Goal: Task Accomplishment & Management: Use online tool/utility

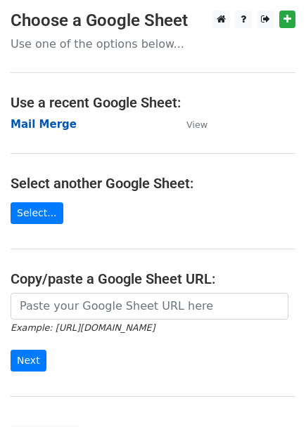
click at [39, 125] on strong "Mail Merge" at bounding box center [44, 124] width 66 height 13
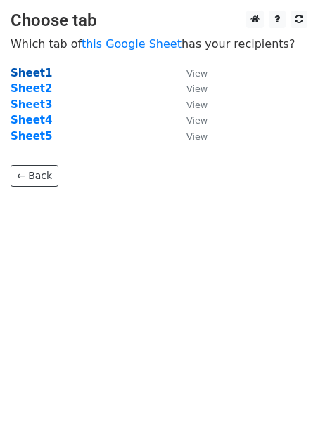
click at [27, 77] on strong "Sheet1" at bounding box center [31, 73] width 41 height 13
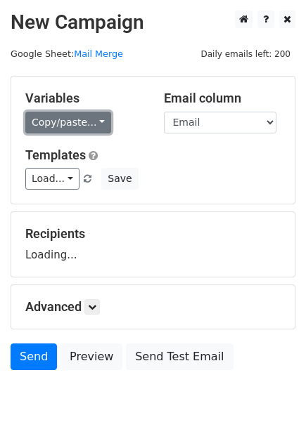
click at [81, 124] on link "Copy/paste..." at bounding box center [68, 123] width 86 height 22
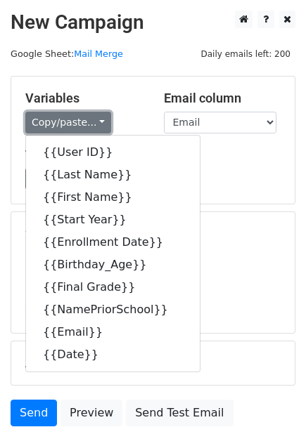
click at [53, 123] on link "Copy/paste..." at bounding box center [68, 123] width 86 height 22
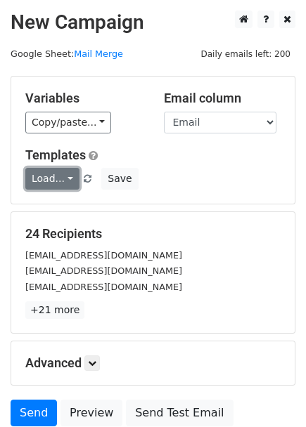
click at [67, 176] on link "Load..." at bounding box center [52, 179] width 54 height 22
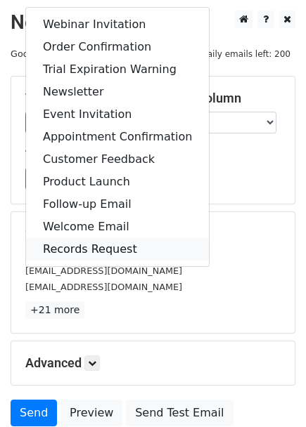
click at [93, 249] on link "Records Request" at bounding box center [117, 249] width 183 height 22
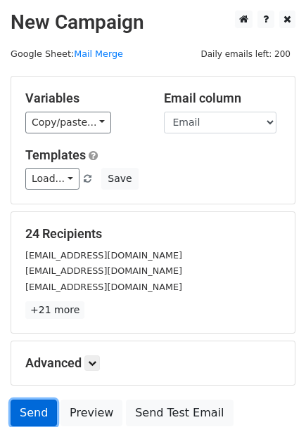
click at [25, 413] on link "Send" at bounding box center [34, 413] width 46 height 27
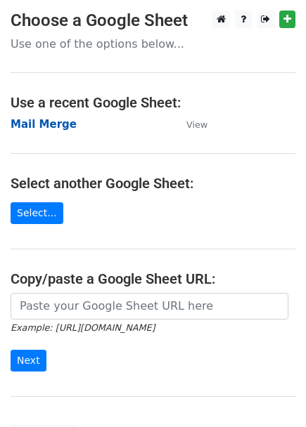
click at [48, 126] on strong "Mail Merge" at bounding box center [44, 124] width 66 height 13
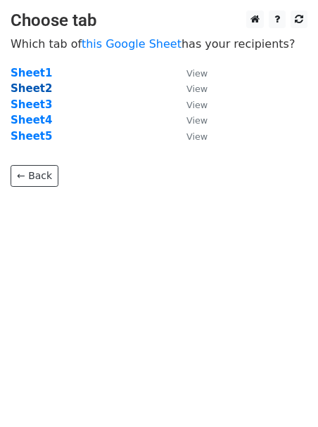
click at [37, 93] on strong "Sheet2" at bounding box center [31, 88] width 41 height 13
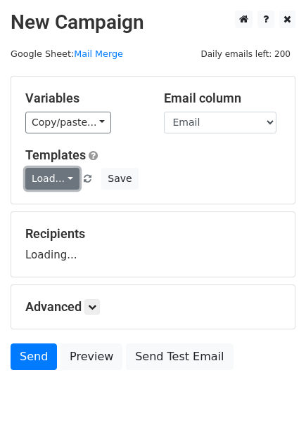
click at [61, 179] on link "Load..." at bounding box center [52, 179] width 54 height 22
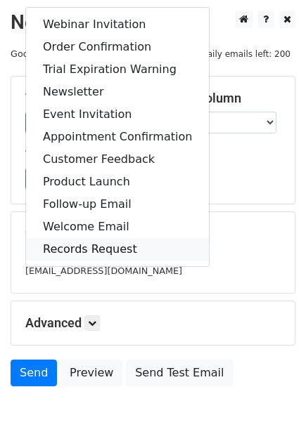
click at [69, 247] on link "Records Request" at bounding box center [117, 249] width 183 height 22
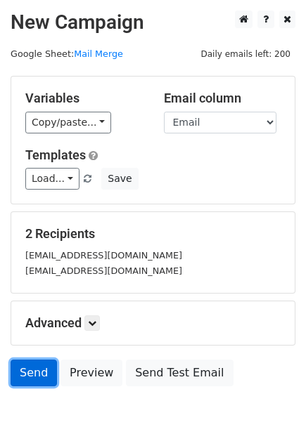
click at [35, 384] on link "Send" at bounding box center [34, 373] width 46 height 27
click at [29, 377] on link "Send" at bounding box center [34, 373] width 46 height 27
